Goal: Task Accomplishment & Management: Manage account settings

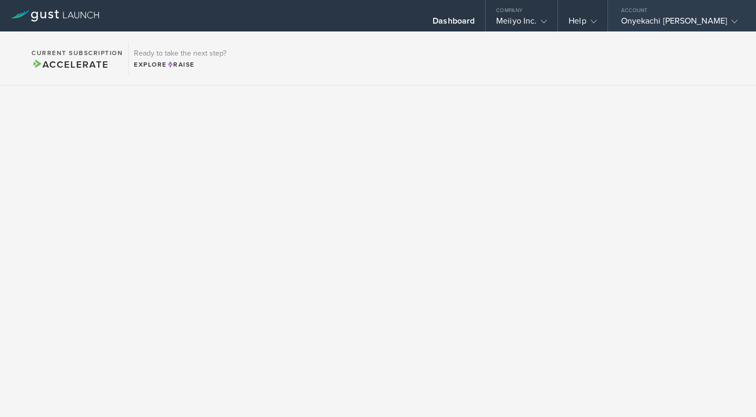
click at [689, 17] on div "Onyekachi [PERSON_NAME]" at bounding box center [679, 24] width 117 height 16
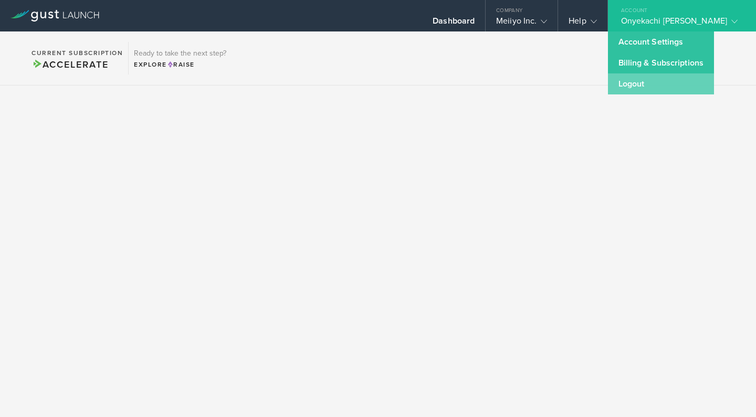
click at [655, 83] on link "Logout" at bounding box center [661, 83] width 106 height 21
